Goal: Task Accomplishment & Management: Use online tool/utility

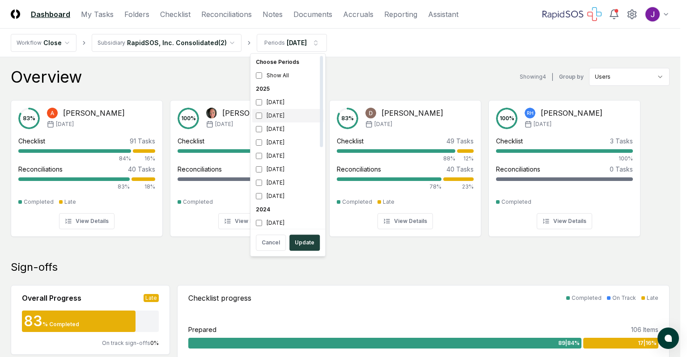
click at [258, 119] on div "[DATE]" at bounding box center [287, 115] width 71 height 13
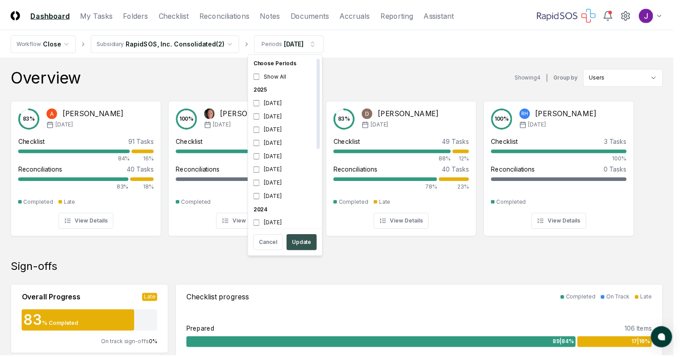
scroll to position [16, 0]
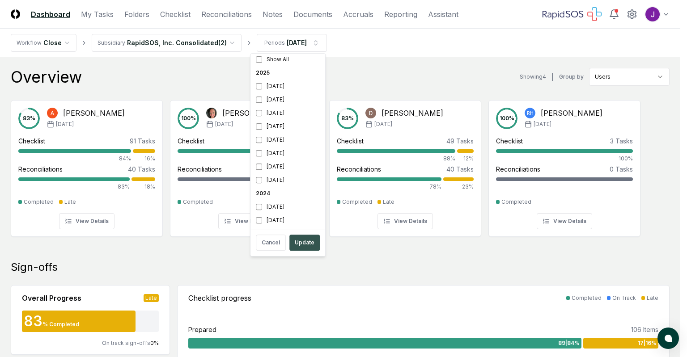
click at [304, 239] on button "Update" at bounding box center [304, 243] width 30 height 16
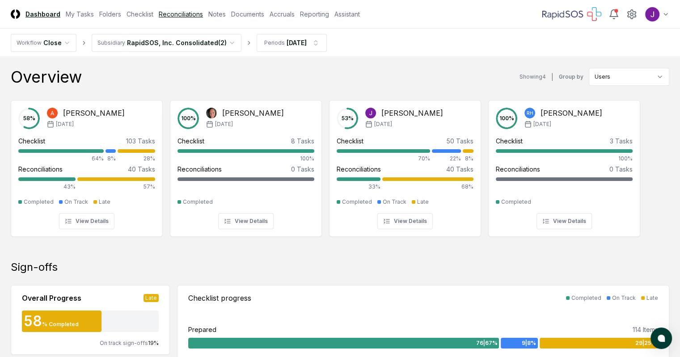
click at [203, 16] on link "Reconciliations" at bounding box center [181, 13] width 44 height 9
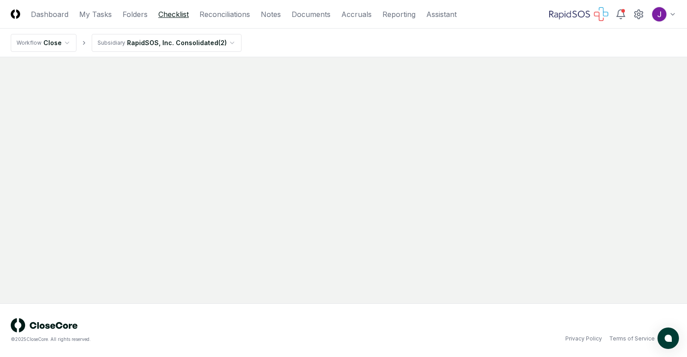
click at [173, 17] on link "Checklist" at bounding box center [173, 14] width 30 height 11
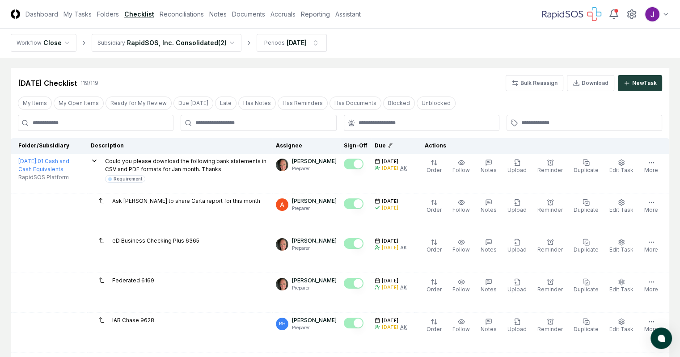
click at [154, 17] on link "Checklist" at bounding box center [139, 13] width 30 height 9
click at [137, 105] on button "Ready for My Review" at bounding box center [139, 103] width 66 height 13
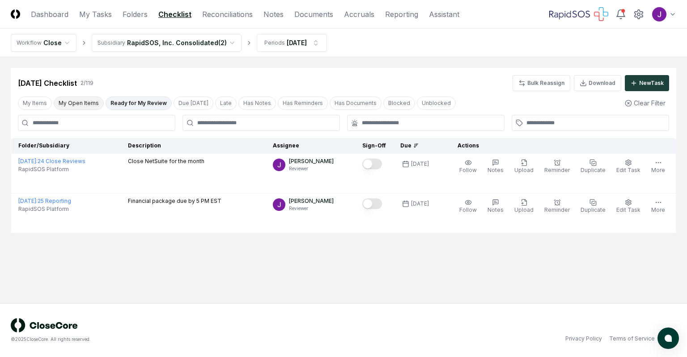
click at [81, 101] on button "My Open Items" at bounding box center [79, 103] width 50 height 13
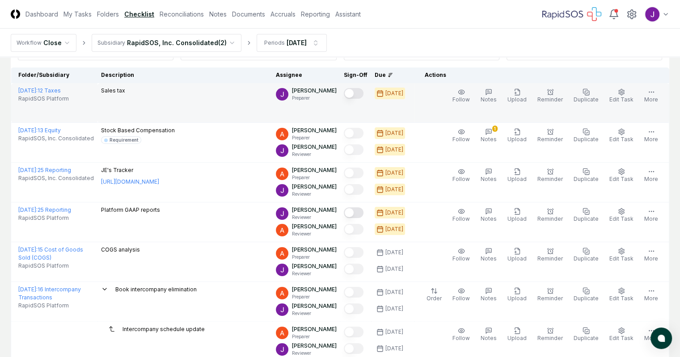
scroll to position [121, 0]
